Goal: Task Accomplishment & Management: Manage account settings

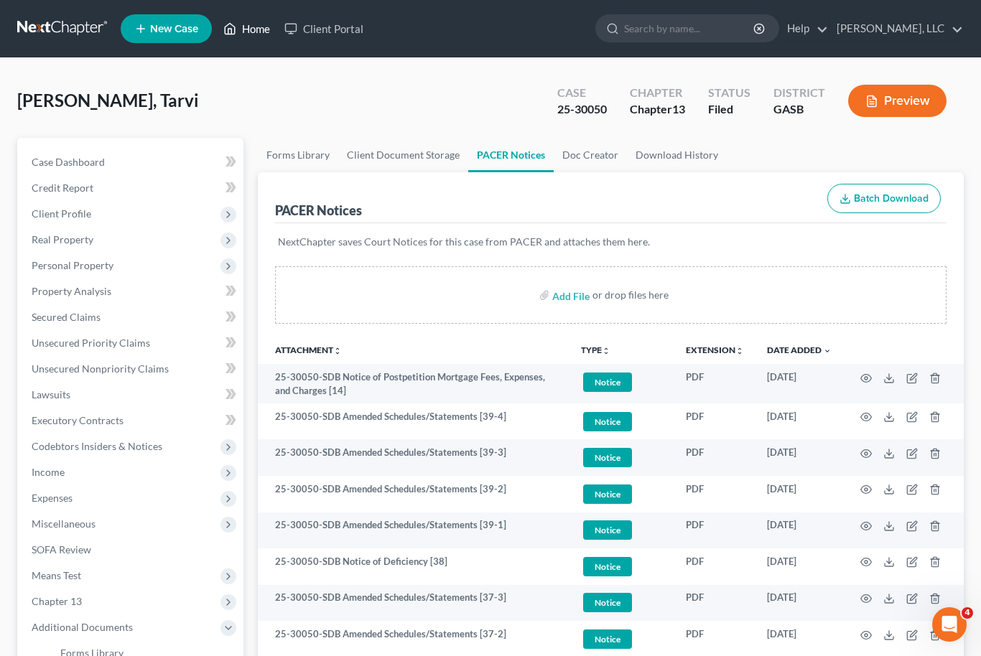
click at [245, 34] on link "Home" at bounding box center [246, 29] width 61 height 26
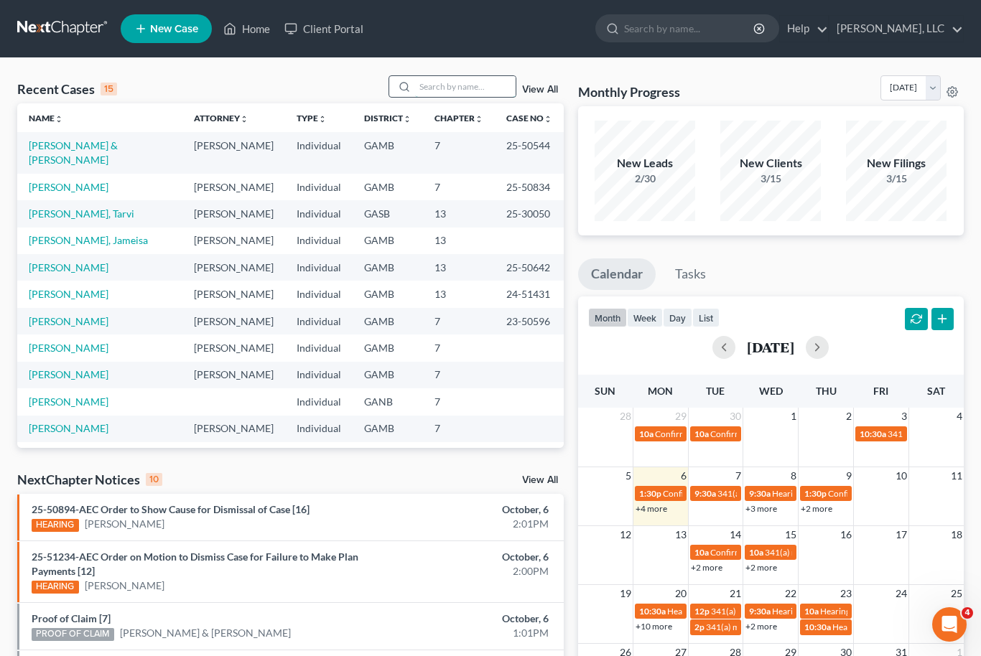
click at [457, 95] on input "search" at bounding box center [465, 86] width 101 height 21
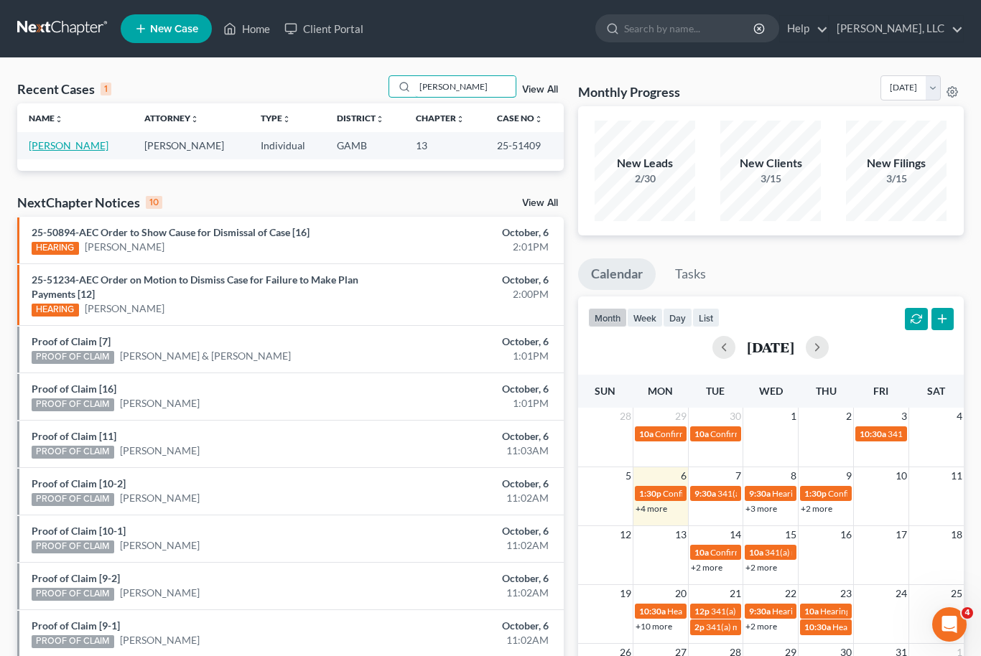
type input "[PERSON_NAME]"
click at [61, 147] on link "[PERSON_NAME]" at bounding box center [69, 145] width 80 height 12
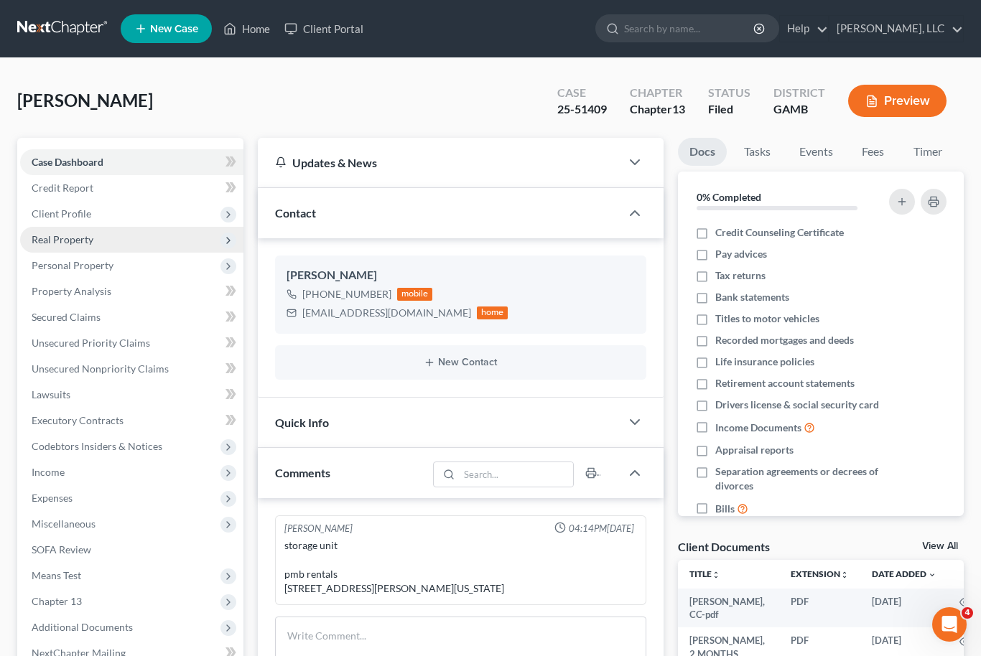
click at [48, 246] on span "Real Property" at bounding box center [131, 240] width 223 height 26
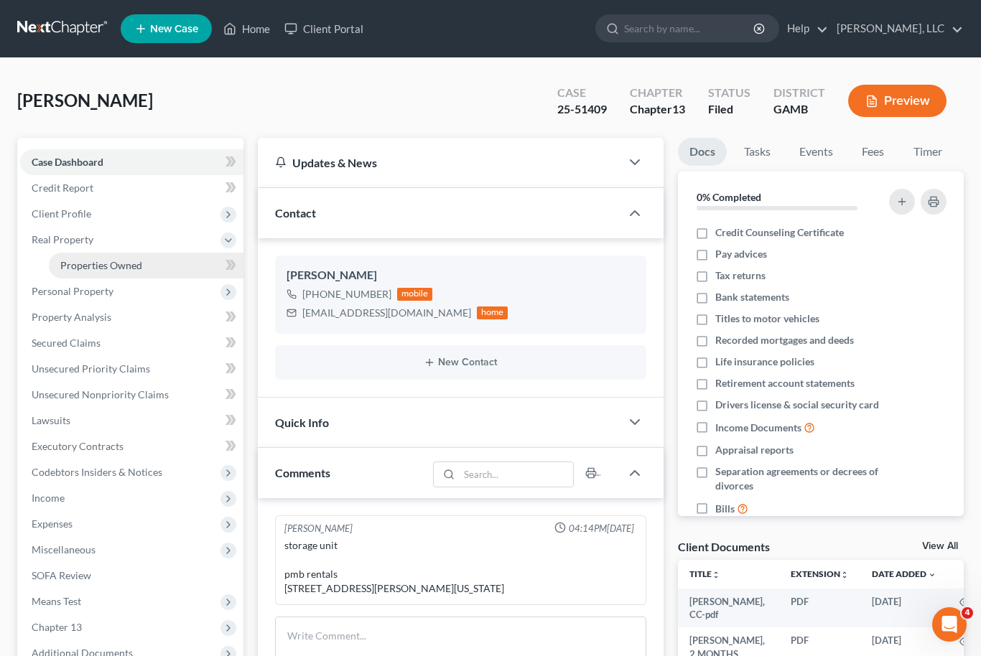
click at [77, 275] on link "Properties Owned" at bounding box center [146, 266] width 195 height 26
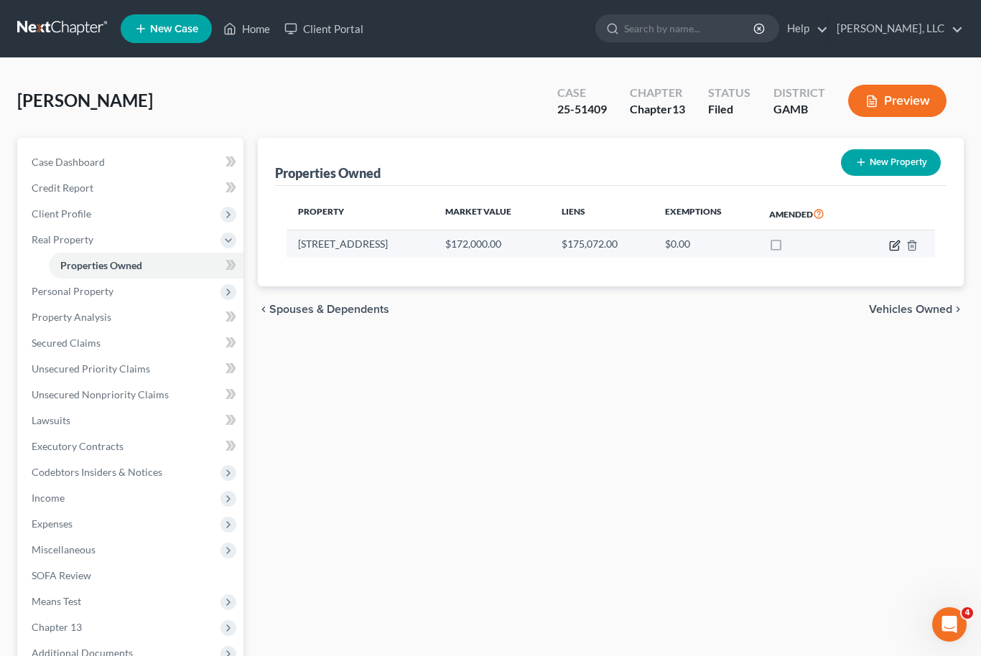
click at [895, 248] on icon "button" at bounding box center [894, 245] width 9 height 9
select select "10"
select select "0"
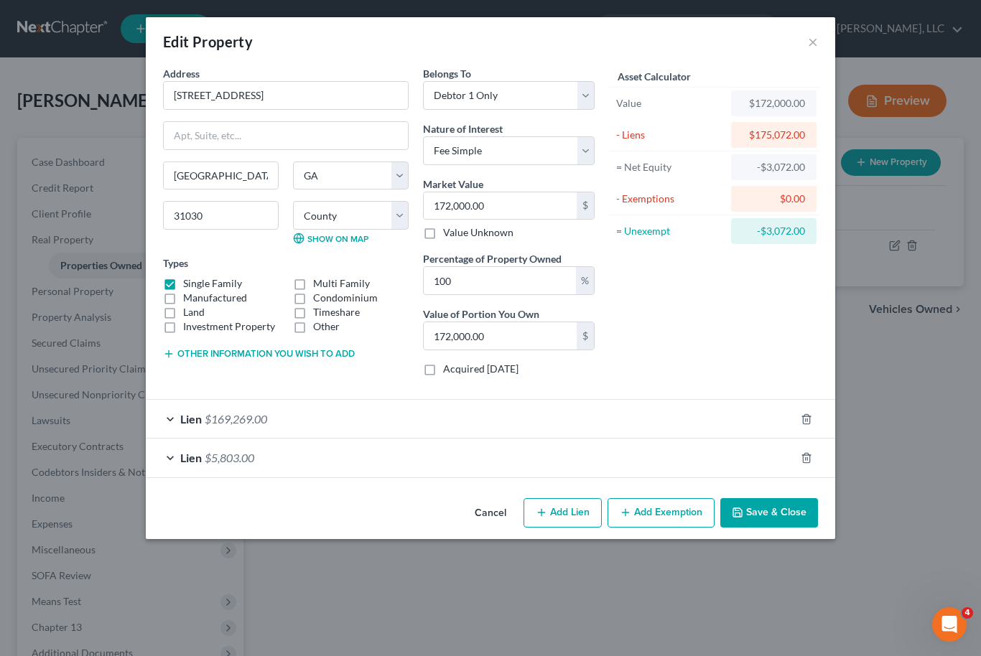
click at [796, 509] on button "Save & Close" at bounding box center [769, 513] width 98 height 30
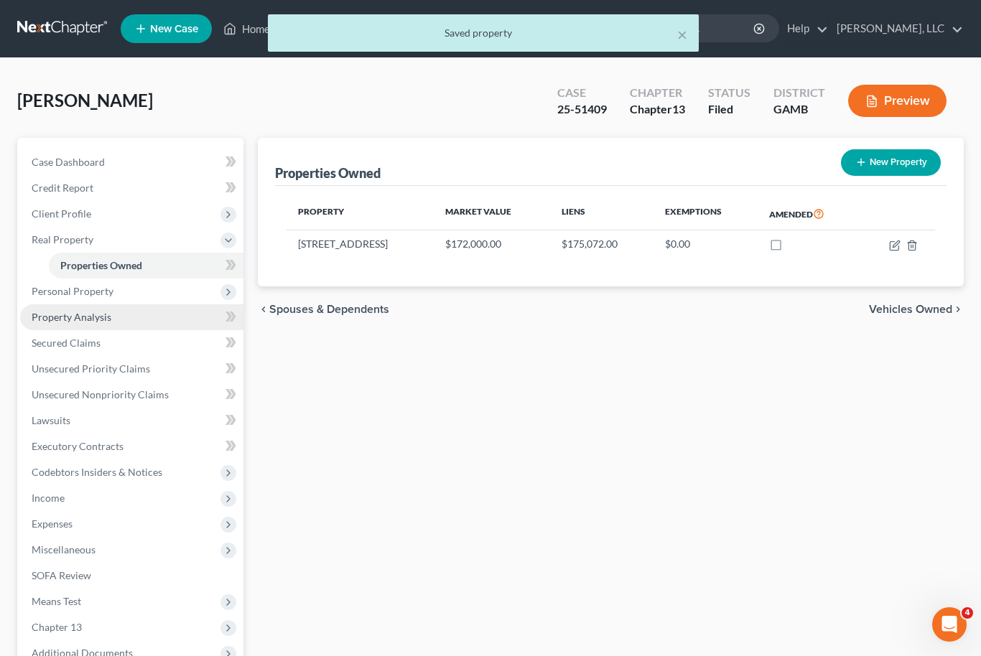
click at [62, 321] on span "Property Analysis" at bounding box center [72, 317] width 80 height 12
